Goal: Task Accomplishment & Management: Use online tool/utility

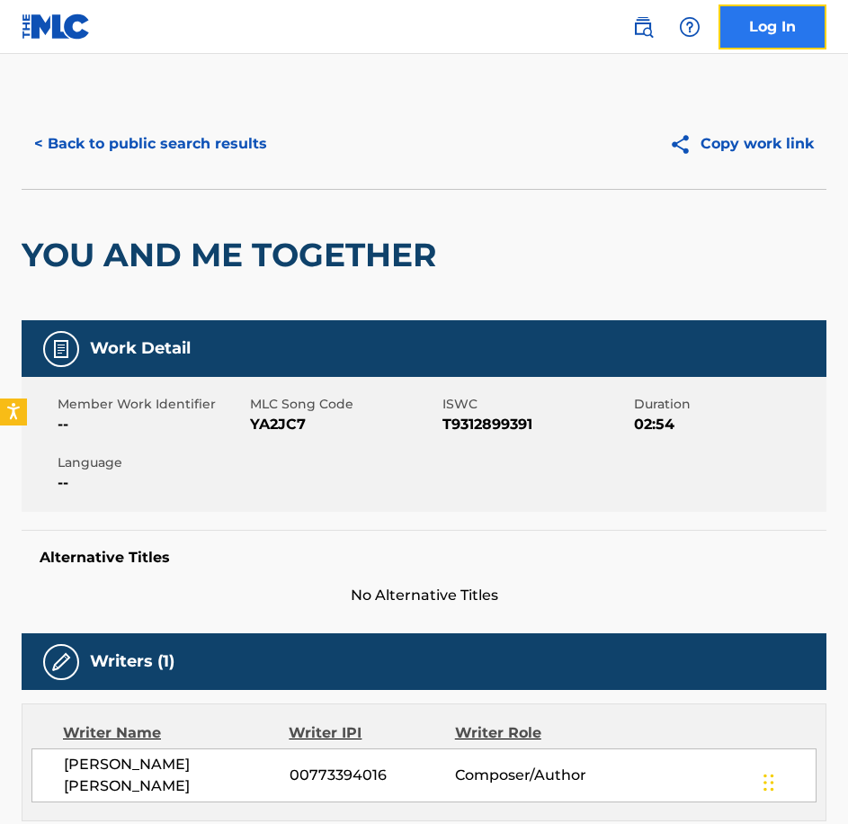
click at [765, 34] on link "Log In" at bounding box center [773, 26] width 108 height 45
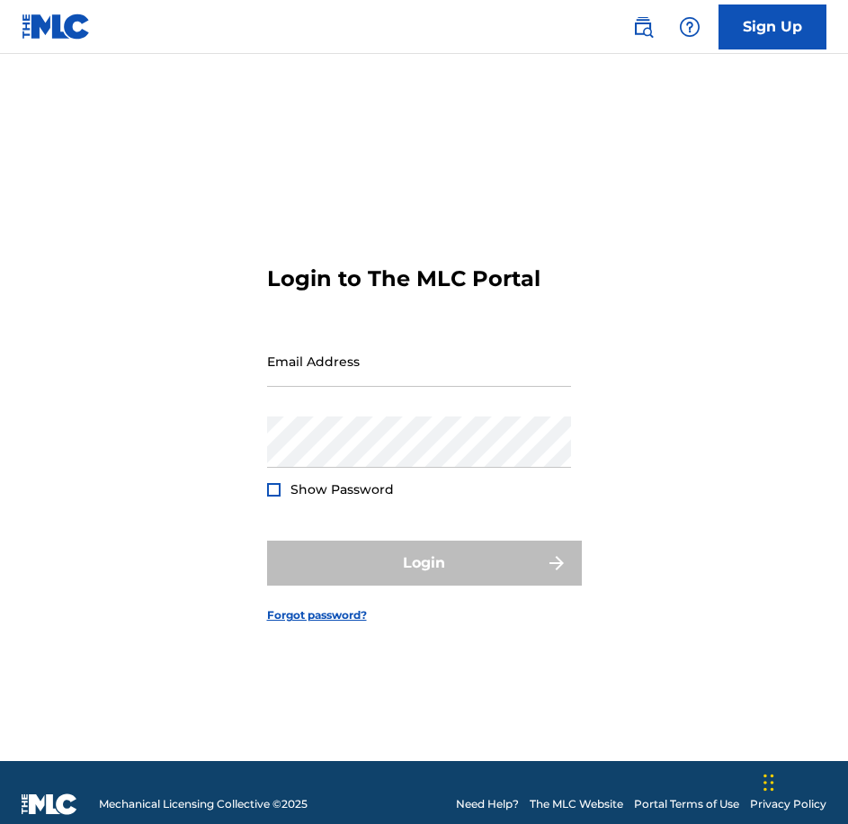
type input "[PERSON_NAME][EMAIL_ADDRESS][DOMAIN_NAME]"
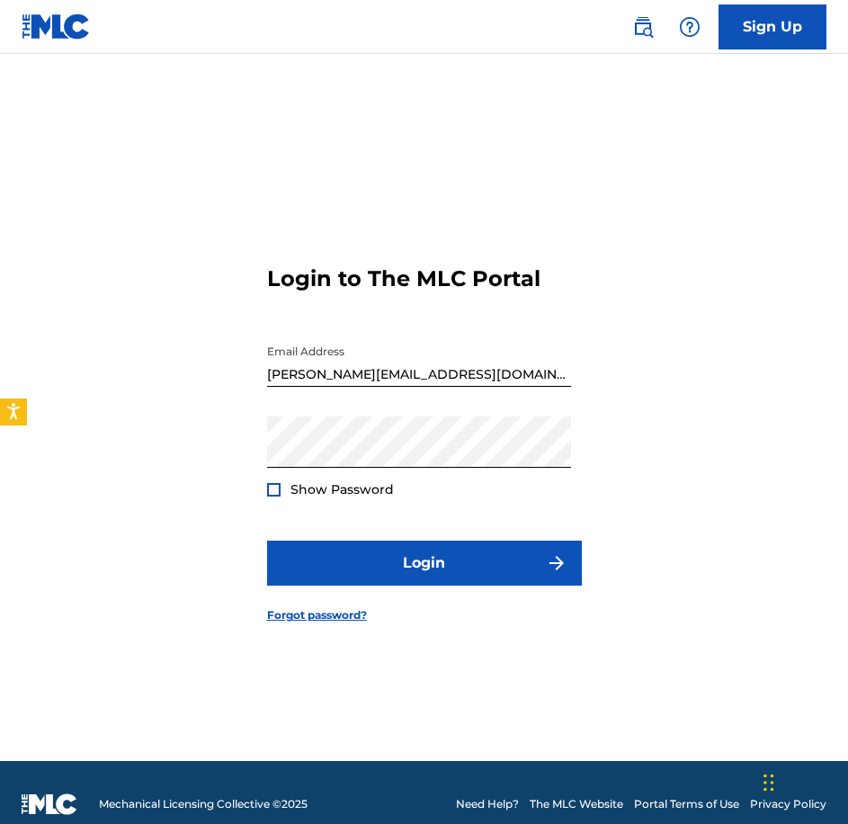
click at [369, 201] on form "Login to The MLC Portal Email Address [PERSON_NAME][EMAIL_ADDRESS][DOMAIN_NAME]…" at bounding box center [424, 430] width 315 height 662
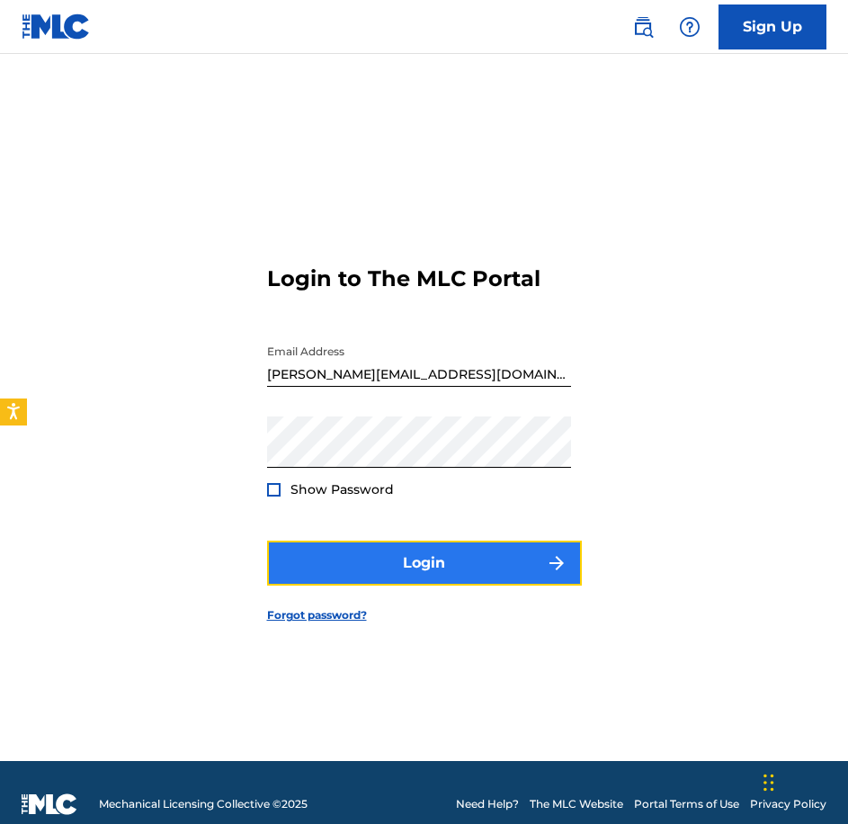
click at [318, 552] on button "Login" at bounding box center [424, 563] width 315 height 45
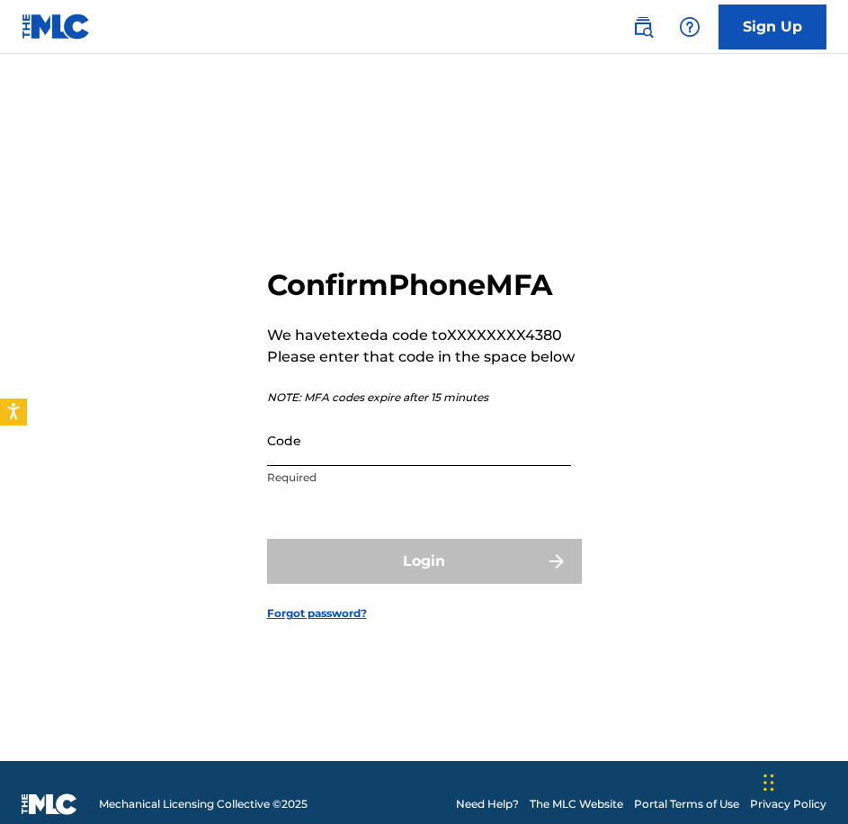
click at [279, 453] on input "Code" at bounding box center [419, 440] width 304 height 51
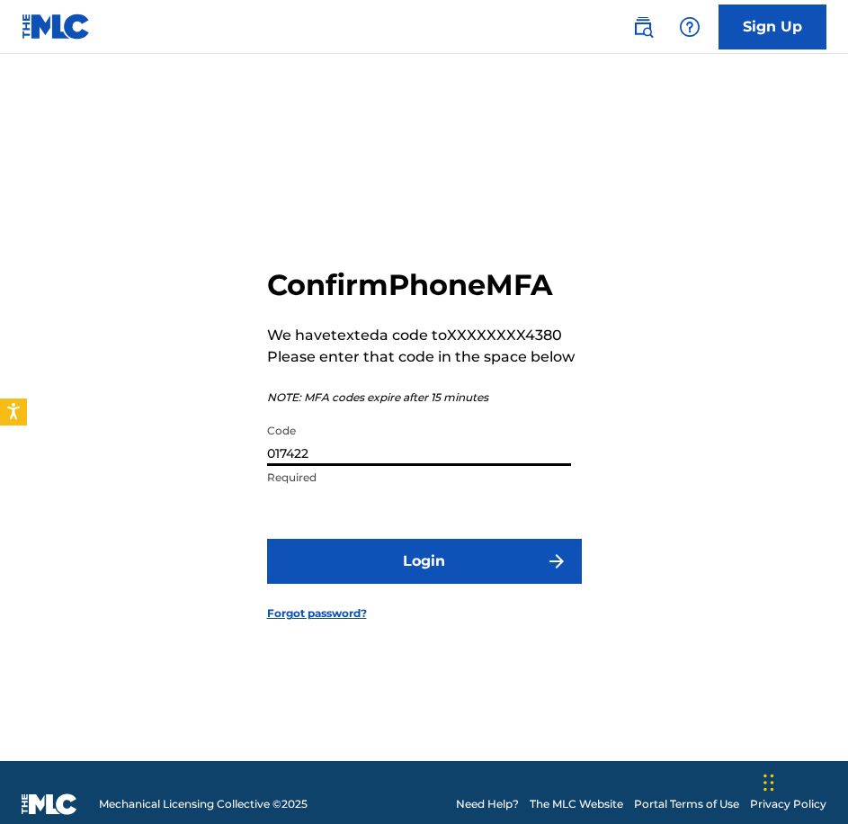
type input "017422"
click at [267, 539] on button "Login" at bounding box center [424, 561] width 315 height 45
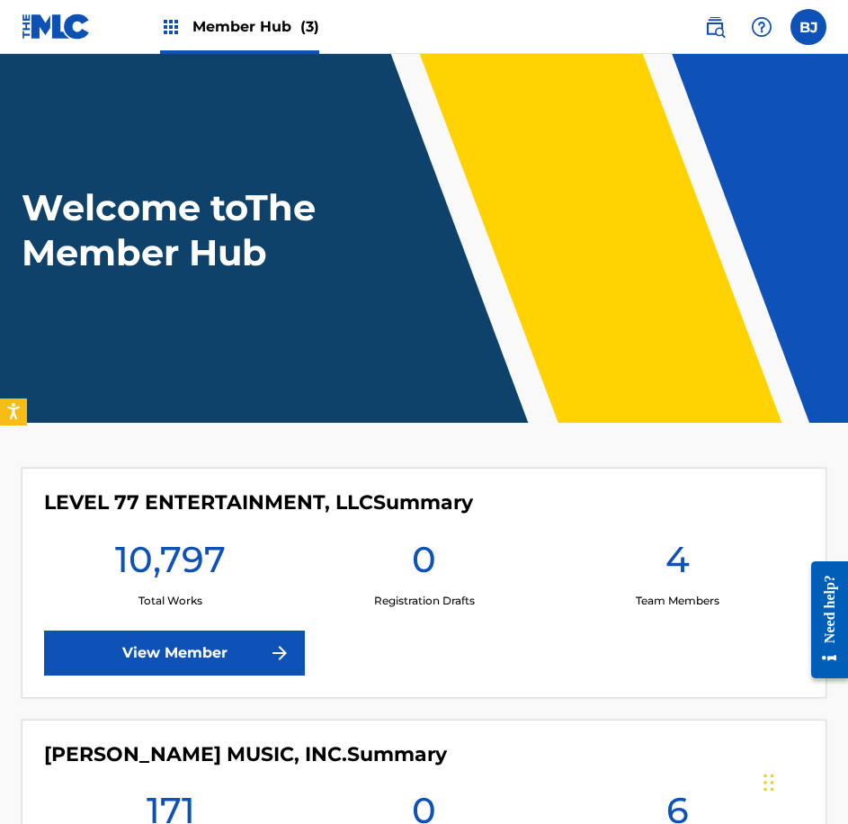
click at [455, 693] on div "LEVEL 77 ENTERTAINMENT, LLC Summary 10,797 Total Works 0 Registration Drafts 4 …" at bounding box center [424, 583] width 805 height 230
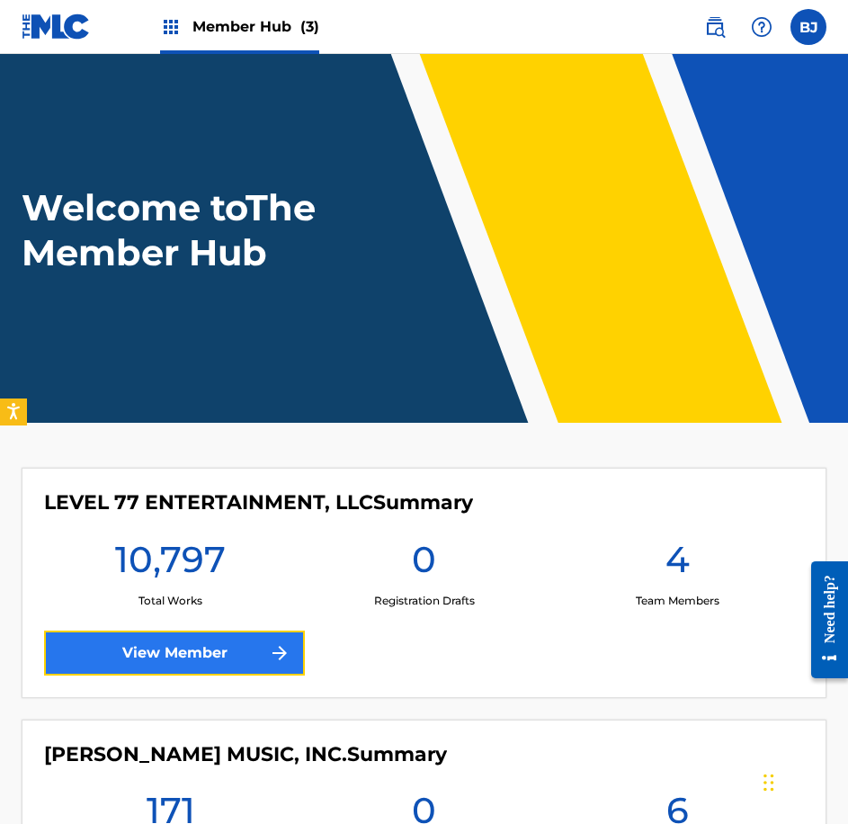
click at [243, 631] on link "View Member" at bounding box center [174, 653] width 261 height 45
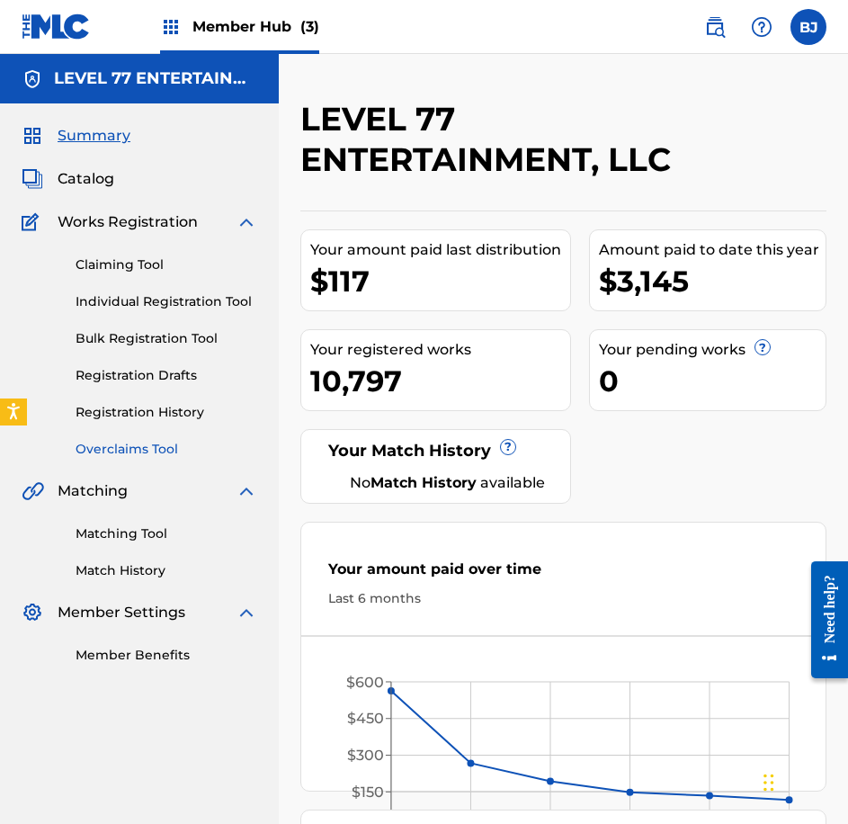
click at [134, 444] on link "Overclaims Tool" at bounding box center [167, 449] width 182 height 19
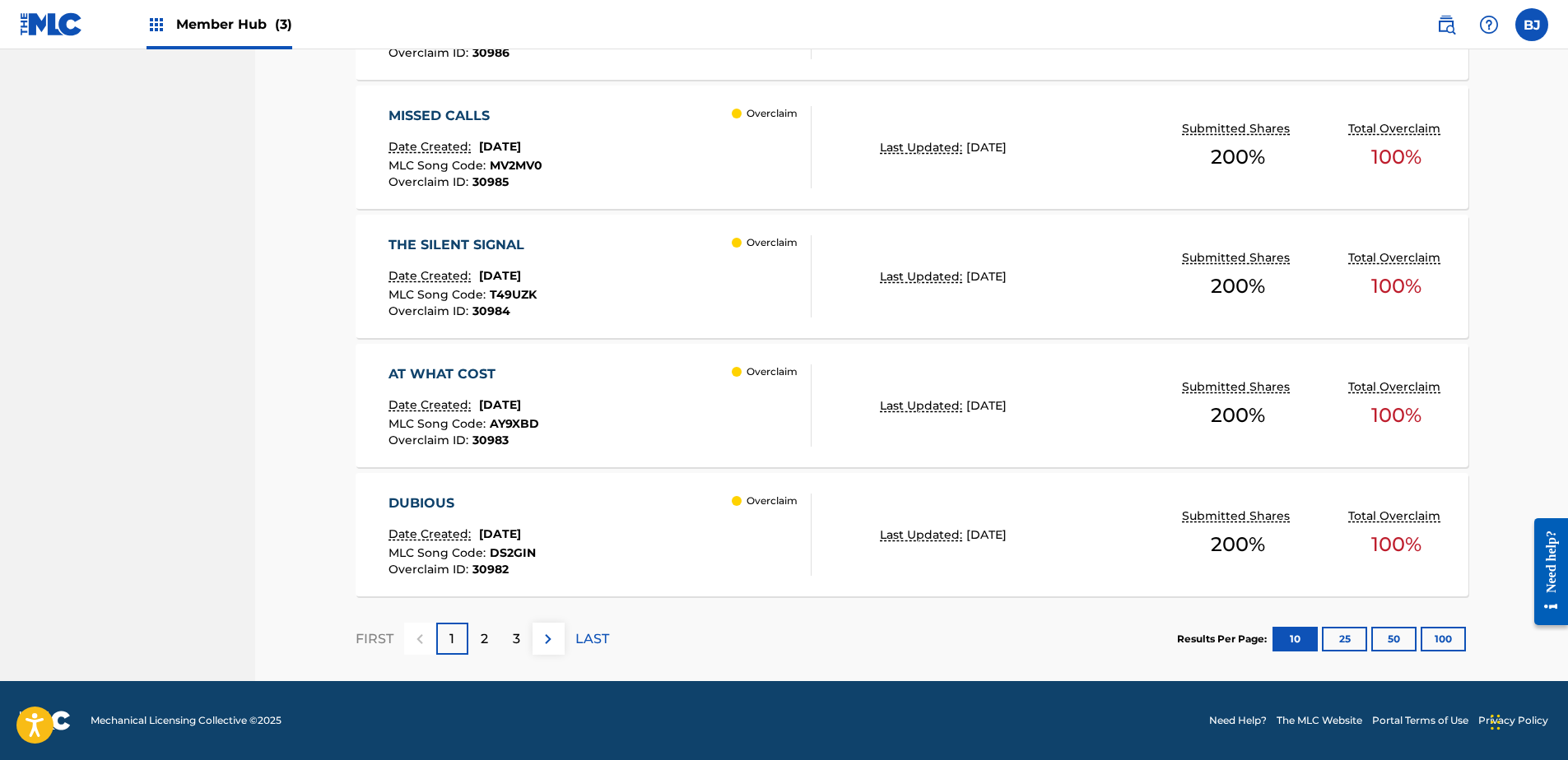
scroll to position [479, 0]
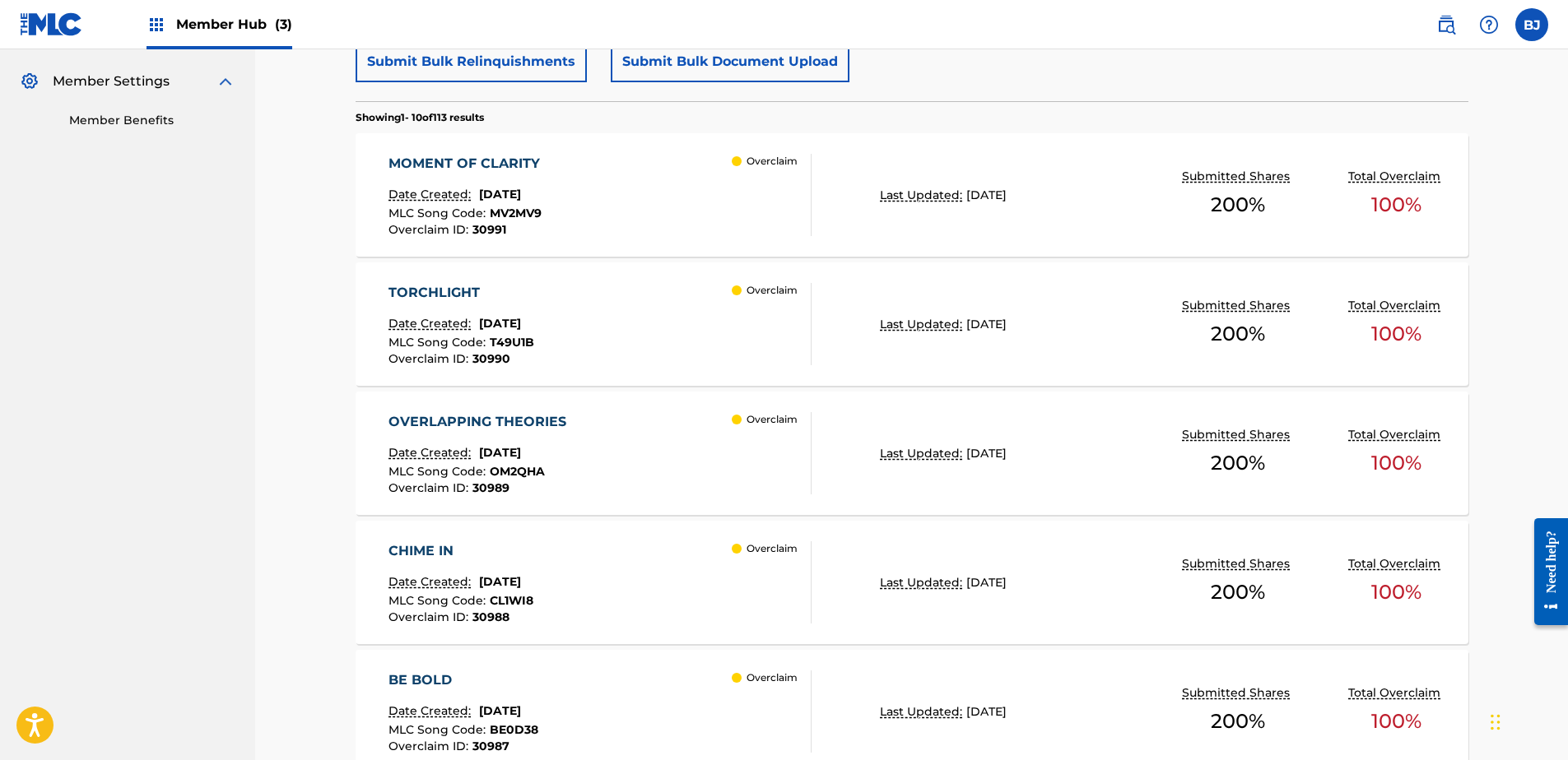
click at [697, 221] on div "MOMENT OF CLARITY Date Created: [DATE] MLC Song Code : MV2MV9 Overclaim ID : 30…" at bounding box center [600, 195] width 423 height 82
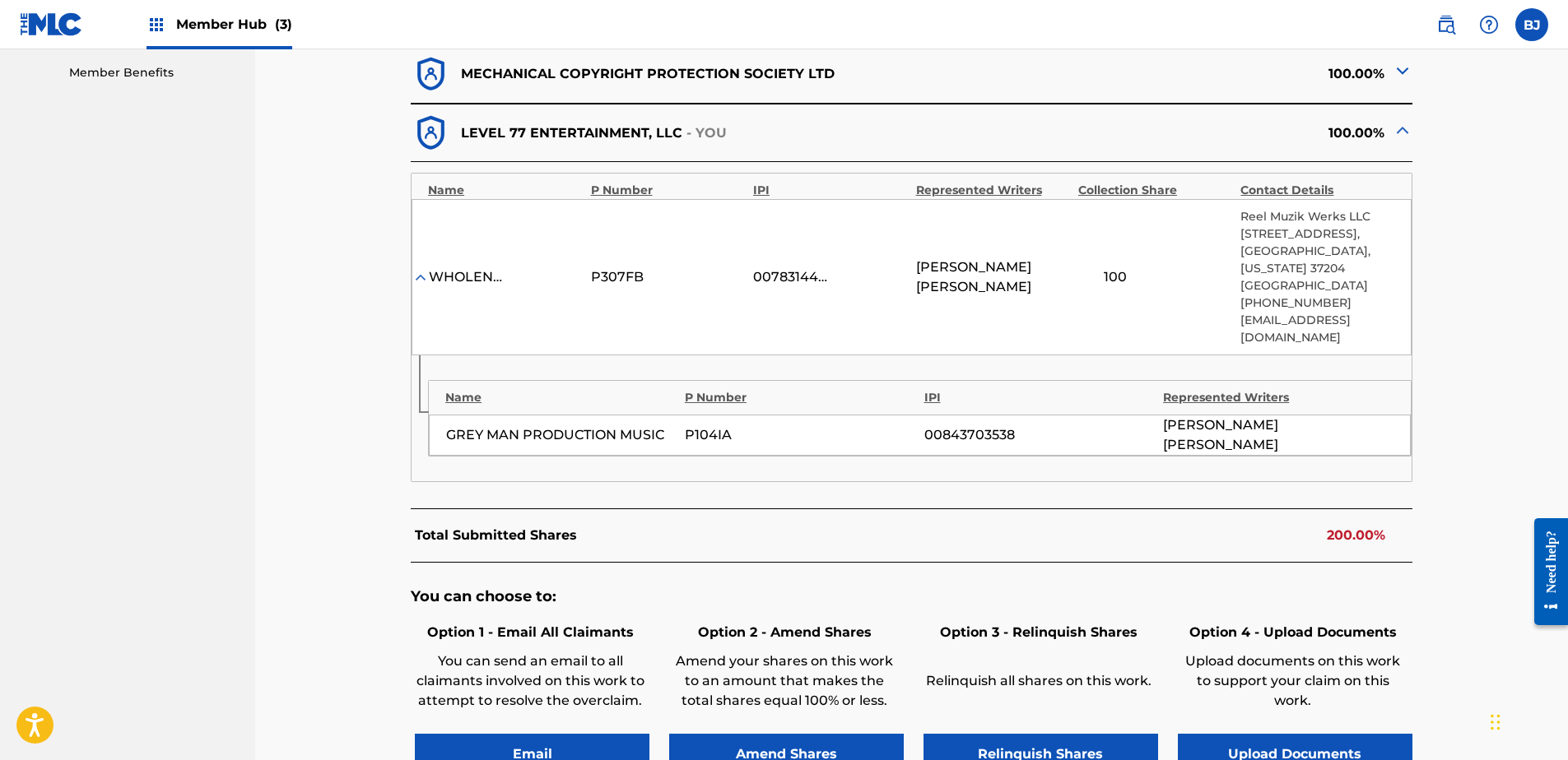
scroll to position [33, 0]
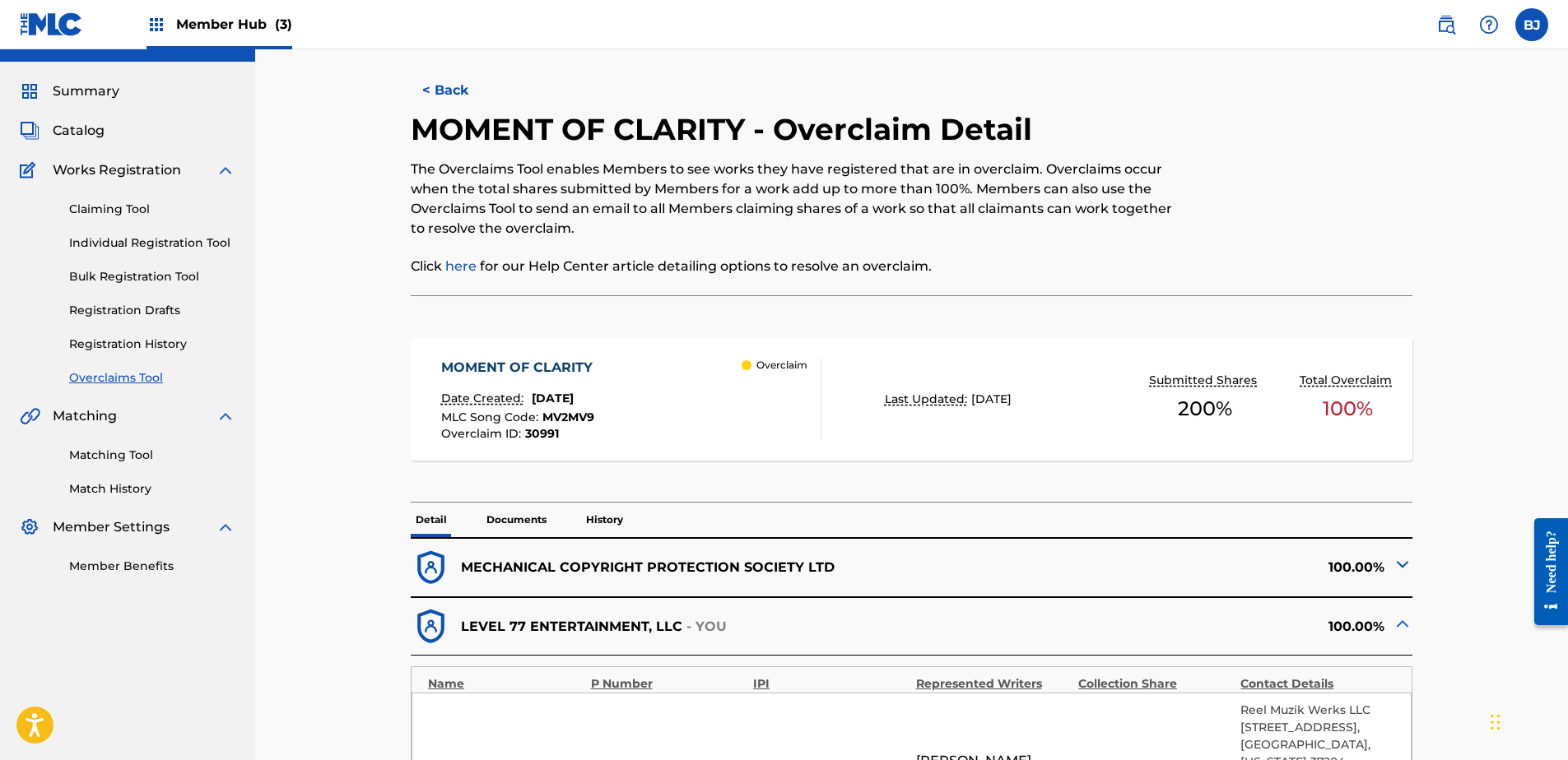
click at [775, 242] on div at bounding box center [1297, 202] width 231 height 184
